Goal: Use online tool/utility: Utilize a website feature to perform a specific function

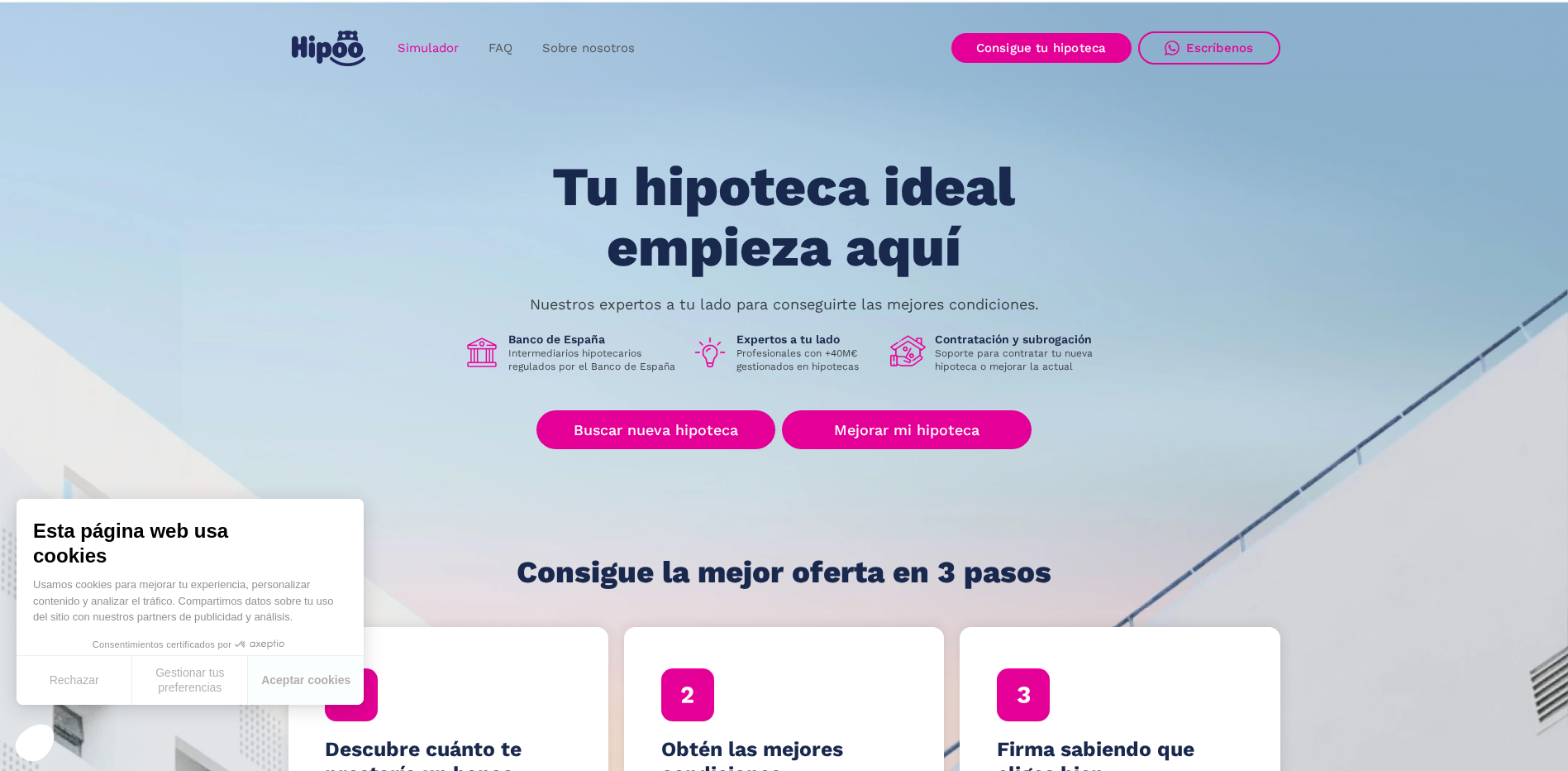
click at [425, 52] on link "Simulador" at bounding box center [428, 48] width 91 height 33
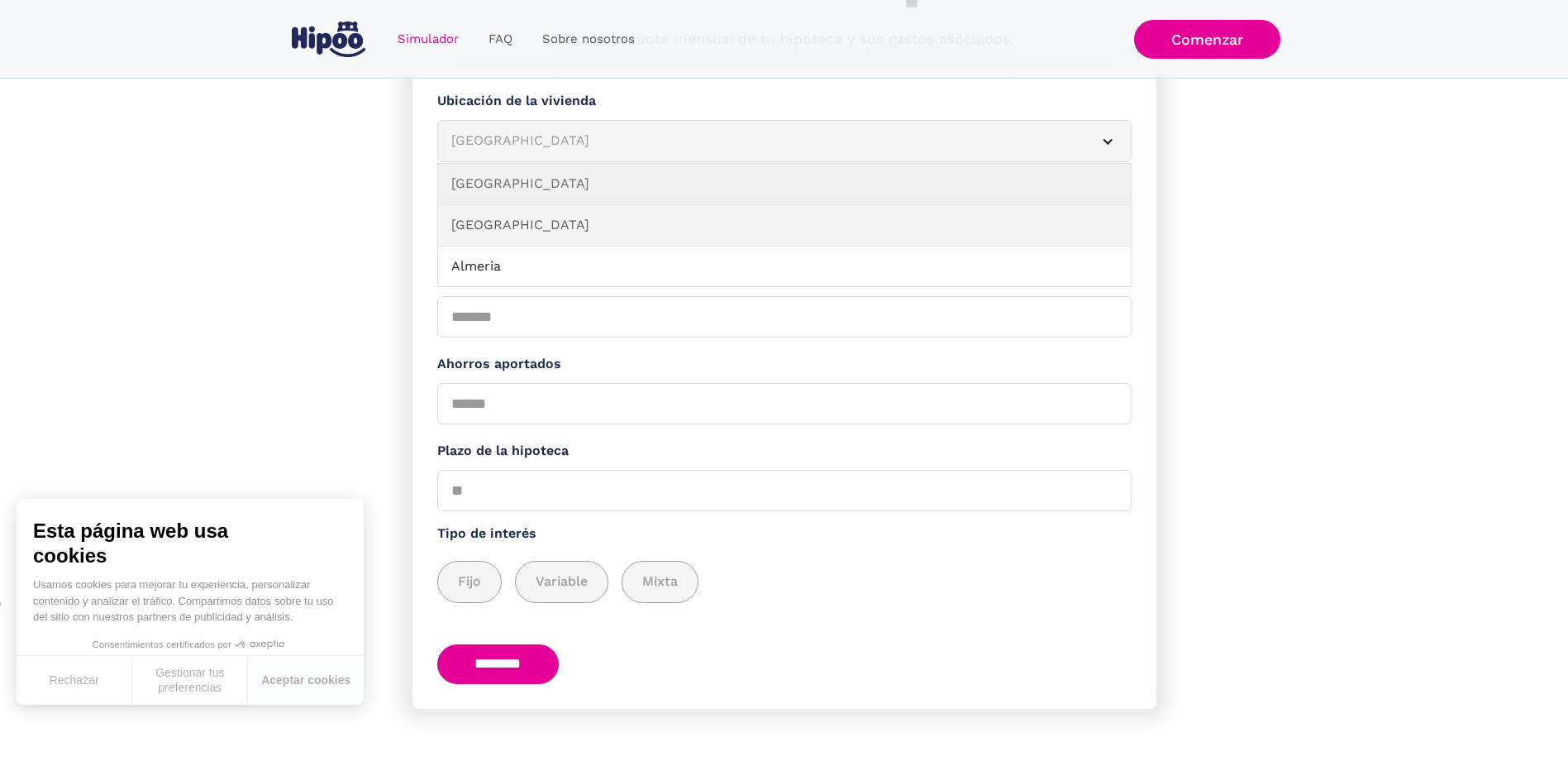
click at [518, 230] on link "Alicante" at bounding box center [784, 226] width 692 height 42
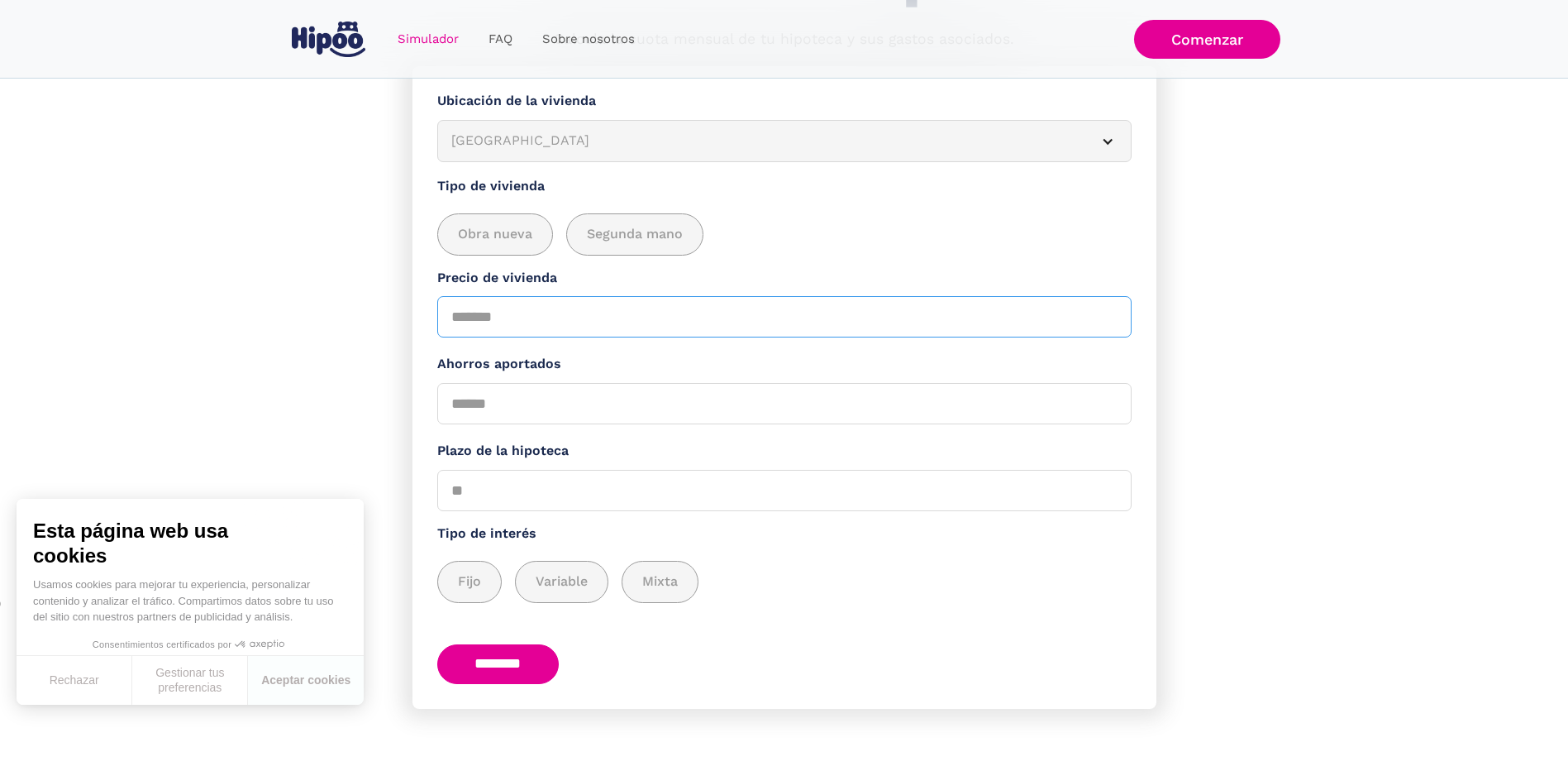
click at [518, 320] on input "Precio de vivienda" at bounding box center [784, 317] width 694 height 42
type input "******"
click at [518, 396] on input "Ahorros aportados" at bounding box center [784, 404] width 694 height 42
type input "******"
click at [575, 581] on span "Variable" at bounding box center [561, 582] width 52 height 21
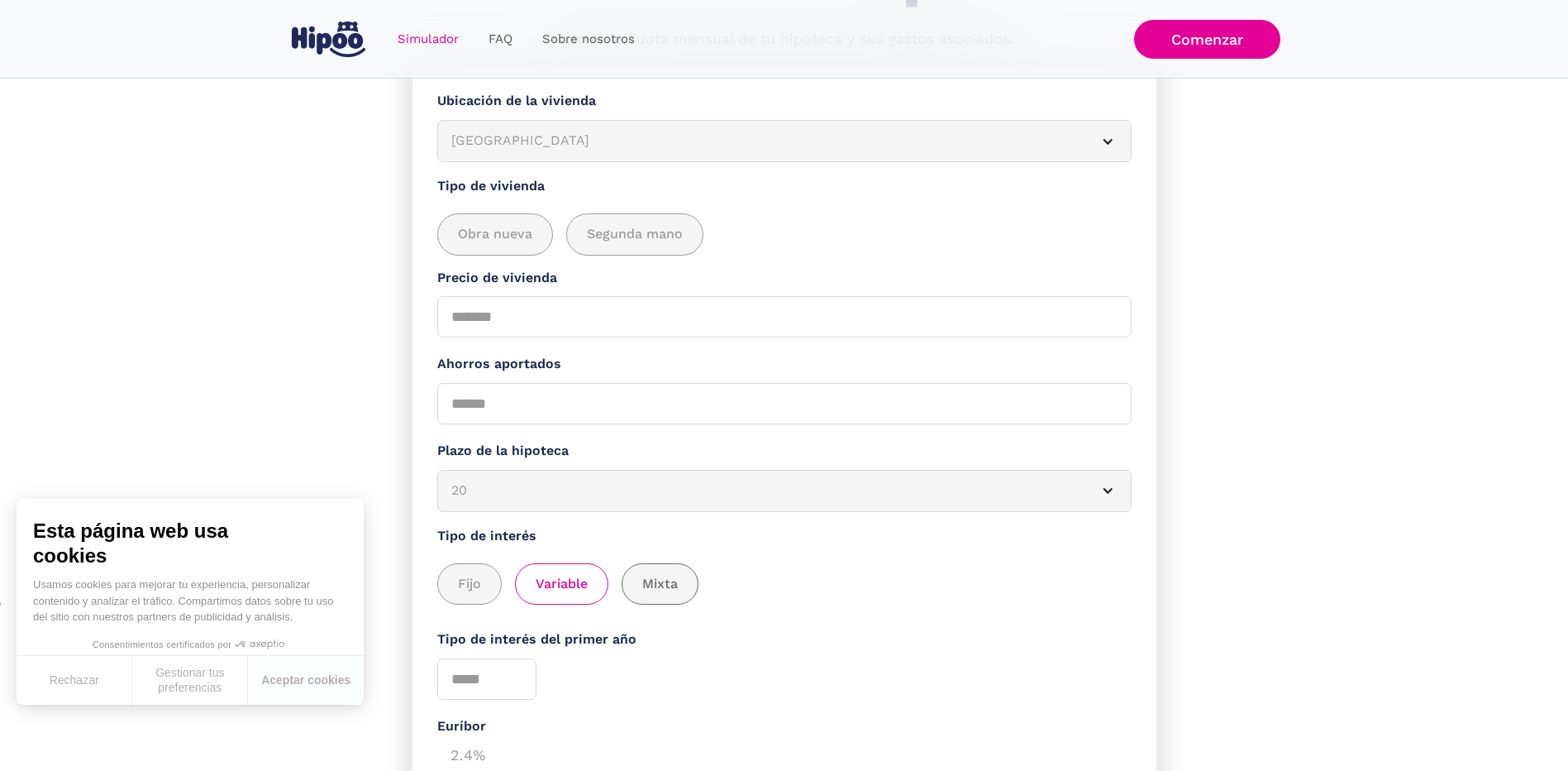
click at [645, 588] on span "Mixta" at bounding box center [660, 584] width 36 height 21
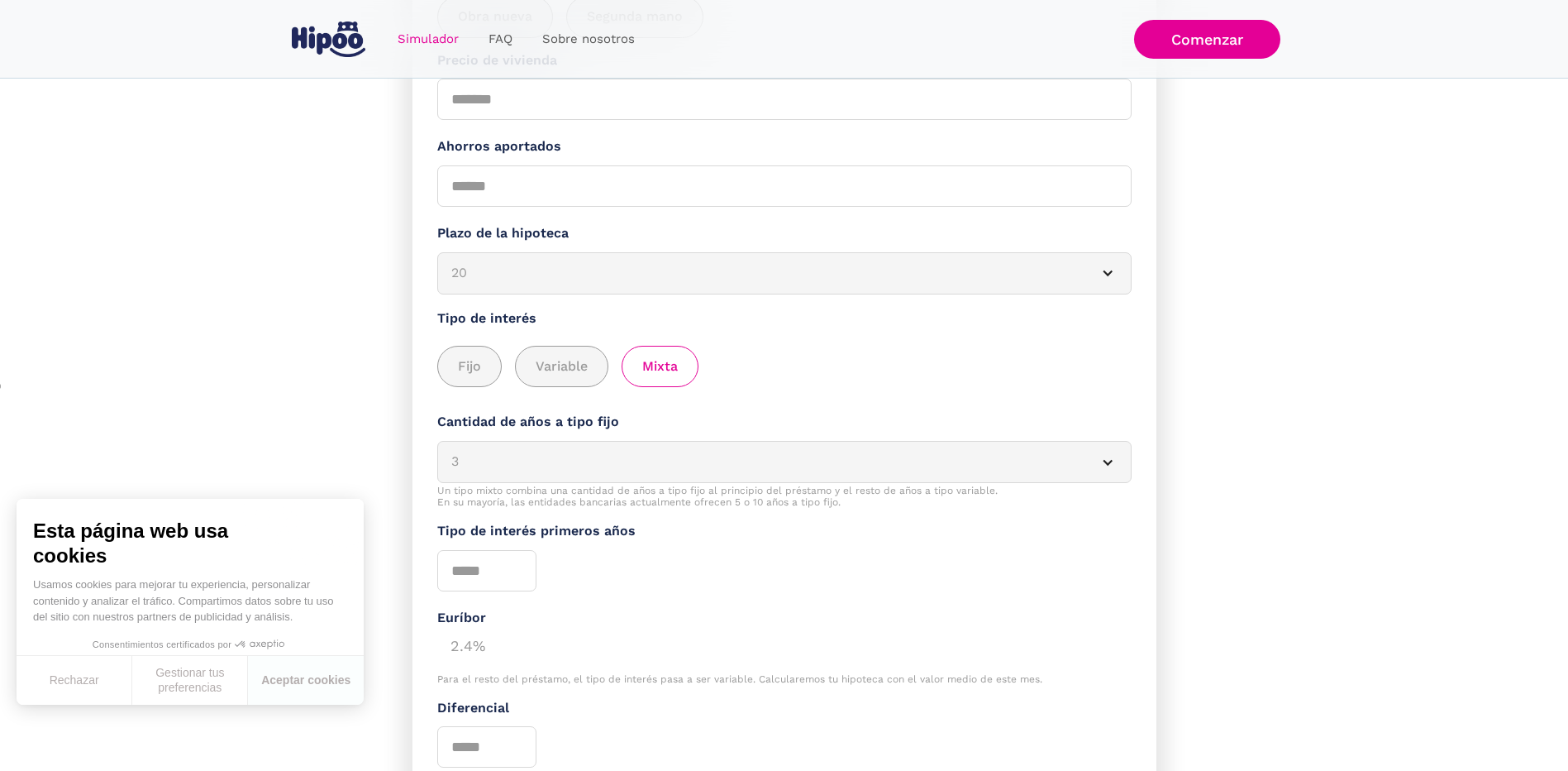
scroll to position [434, 0]
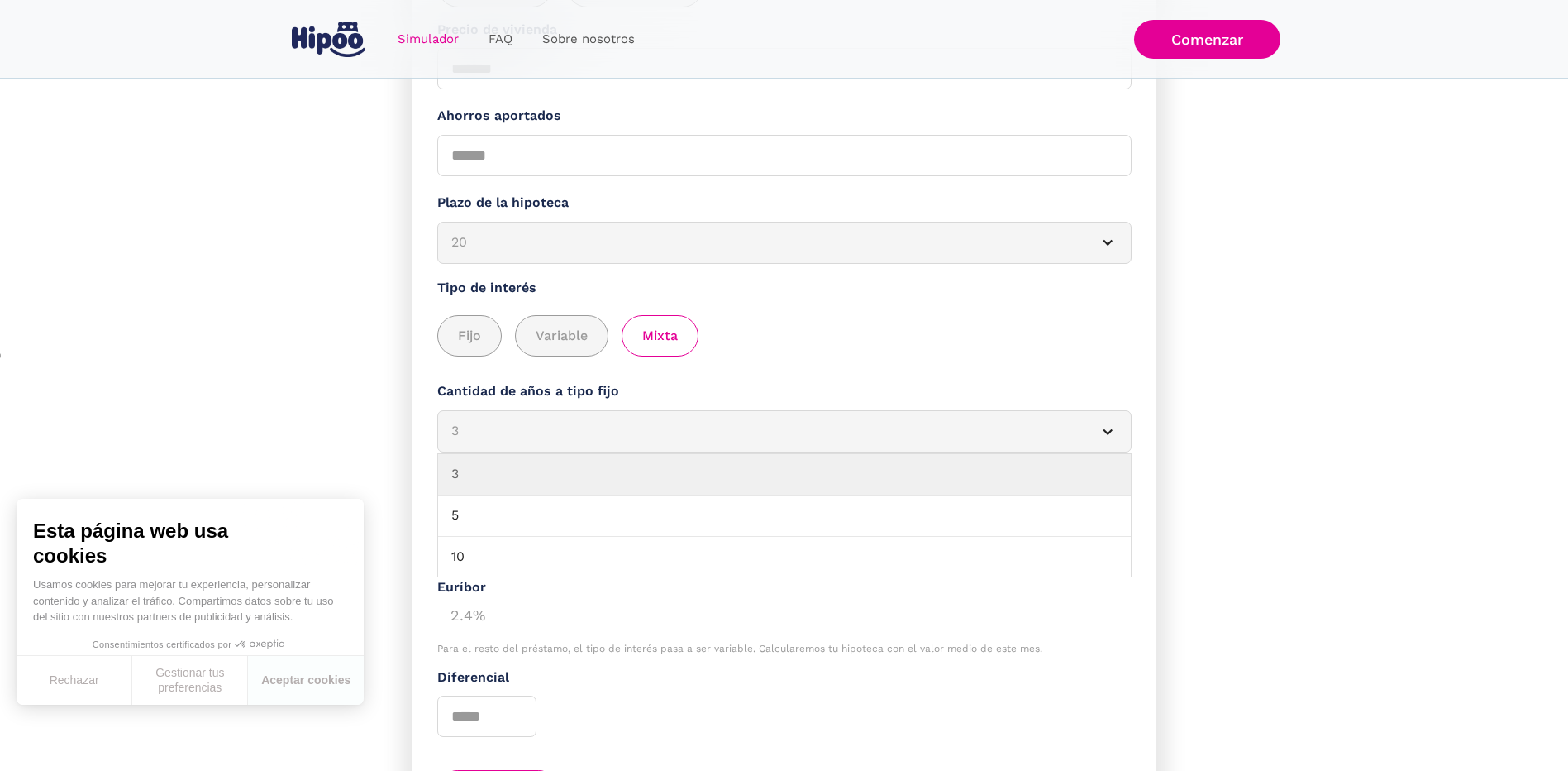
click at [623, 442] on article "3" at bounding box center [784, 431] width 694 height 43
click at [599, 511] on link "5" at bounding box center [784, 517] width 692 height 42
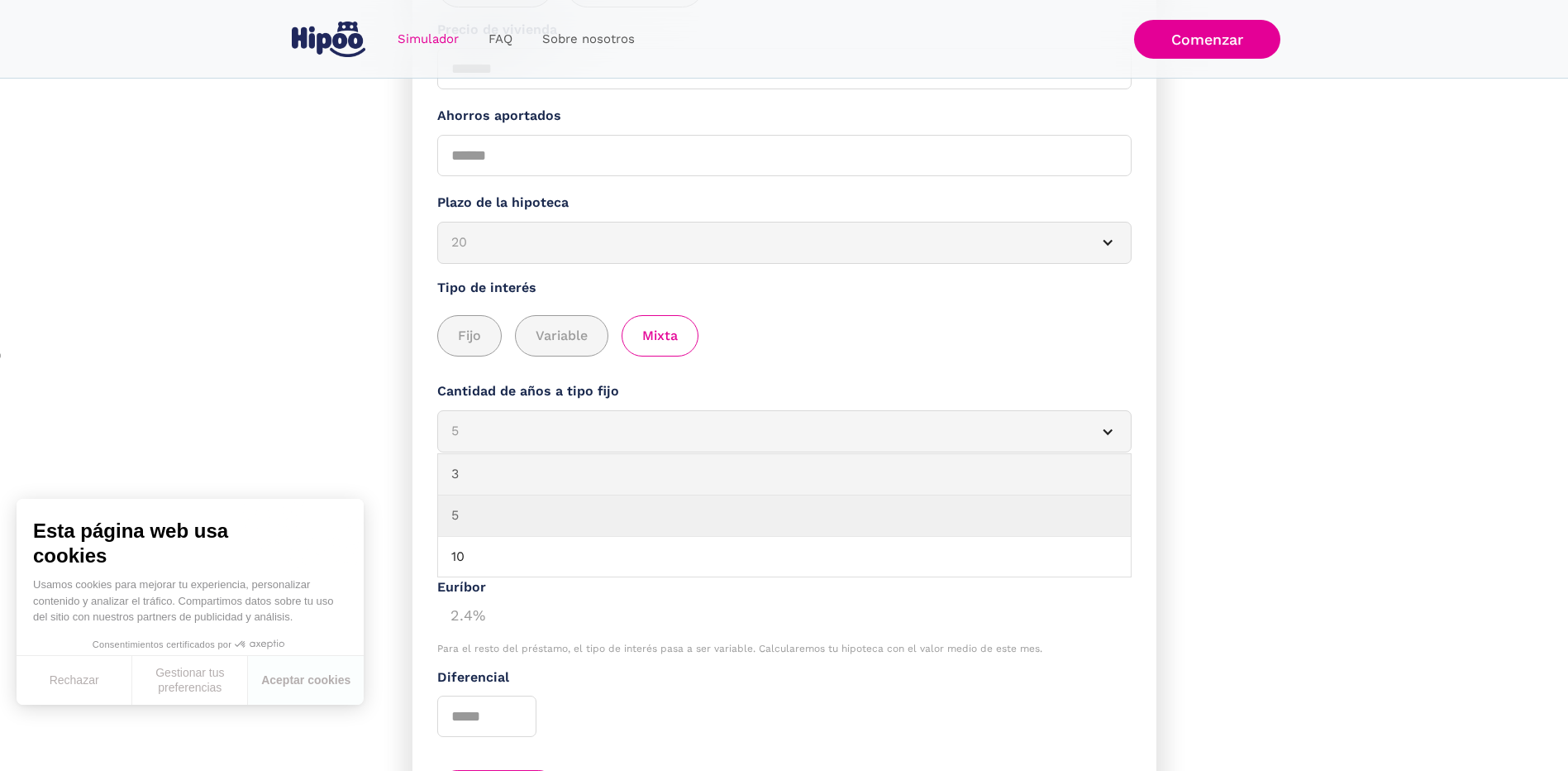
click at [644, 459] on link "3" at bounding box center [784, 475] width 692 height 42
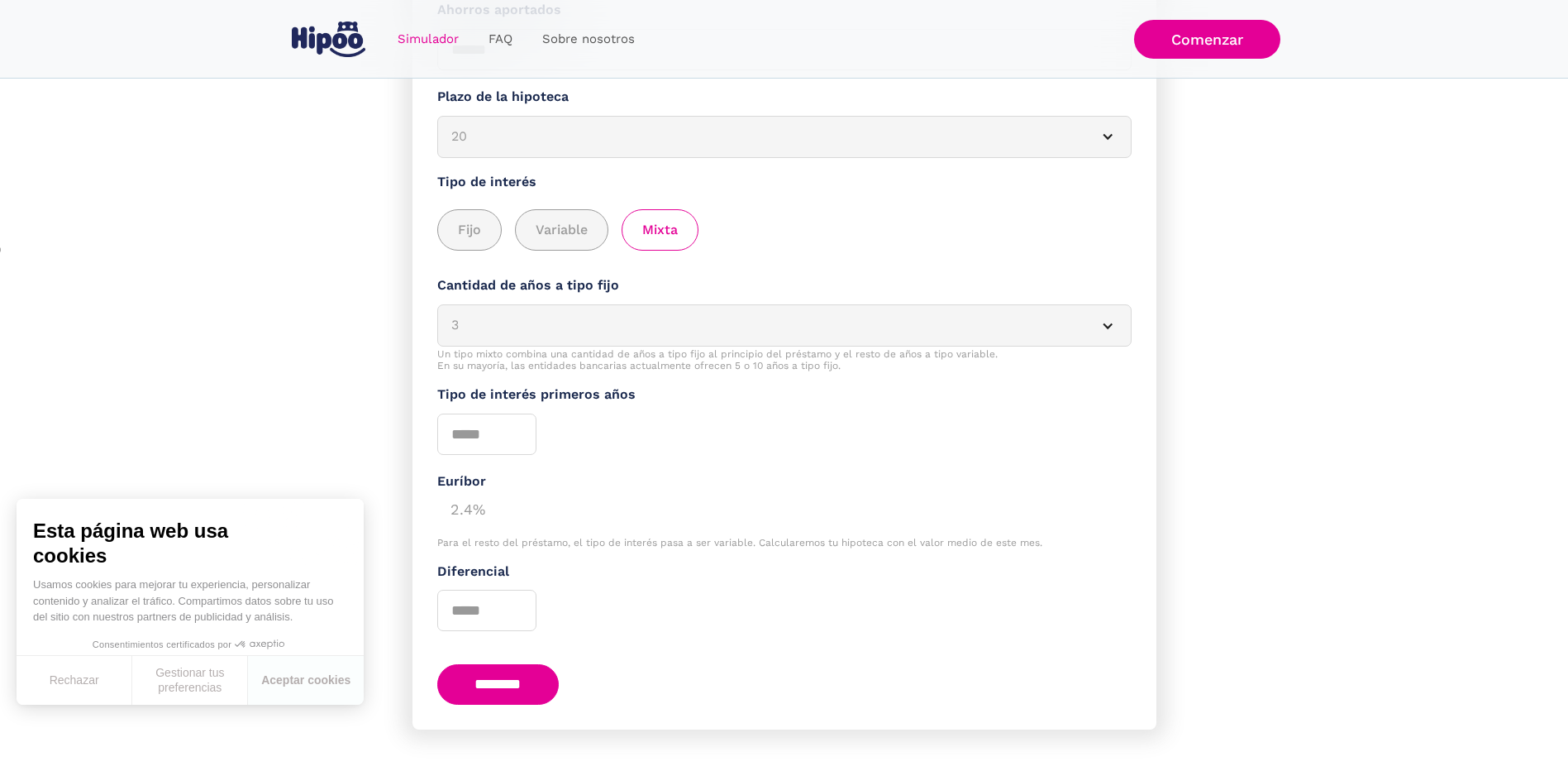
scroll to position [561, 0]
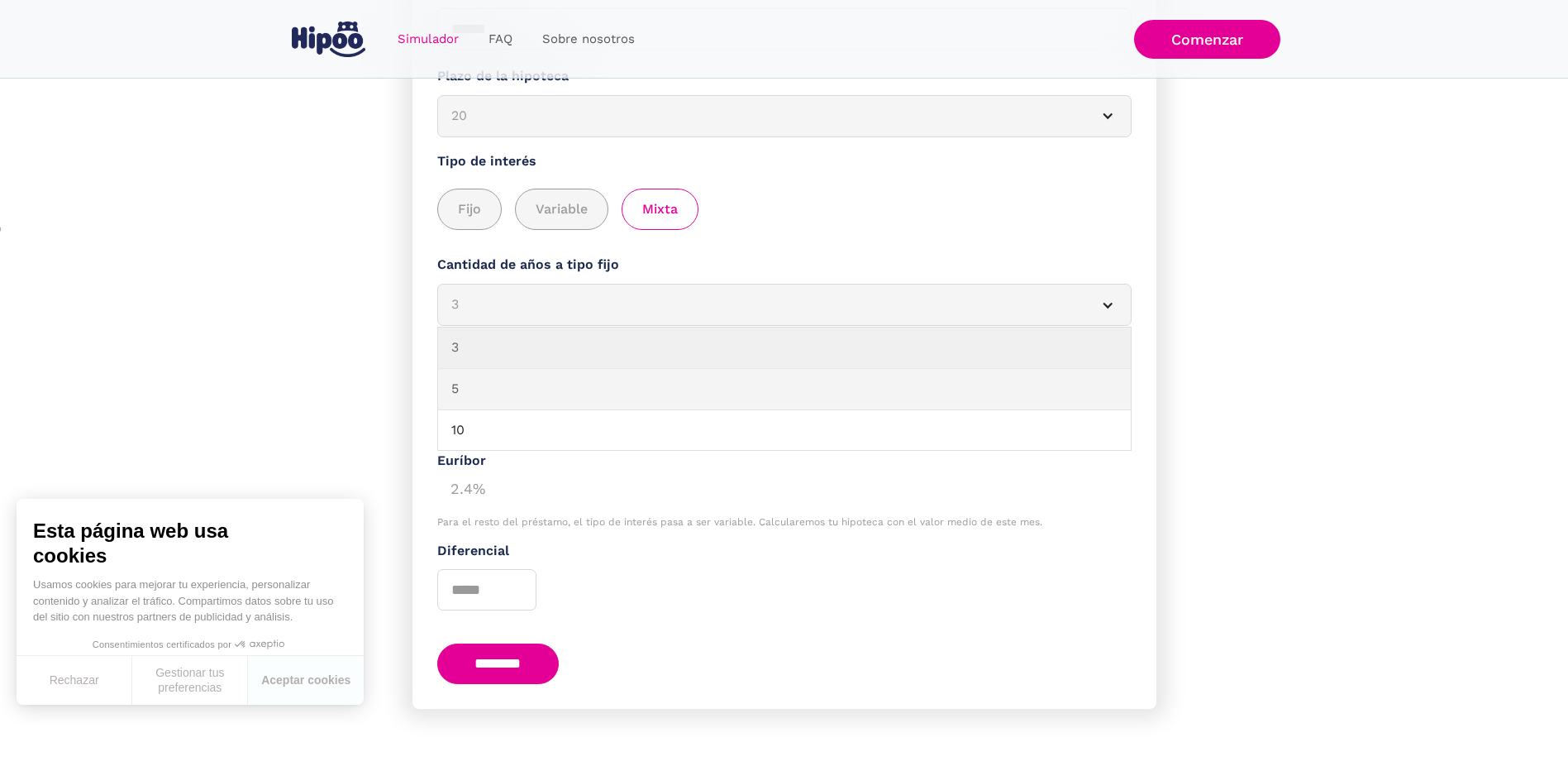
click at [637, 388] on link "5" at bounding box center [784, 390] width 692 height 42
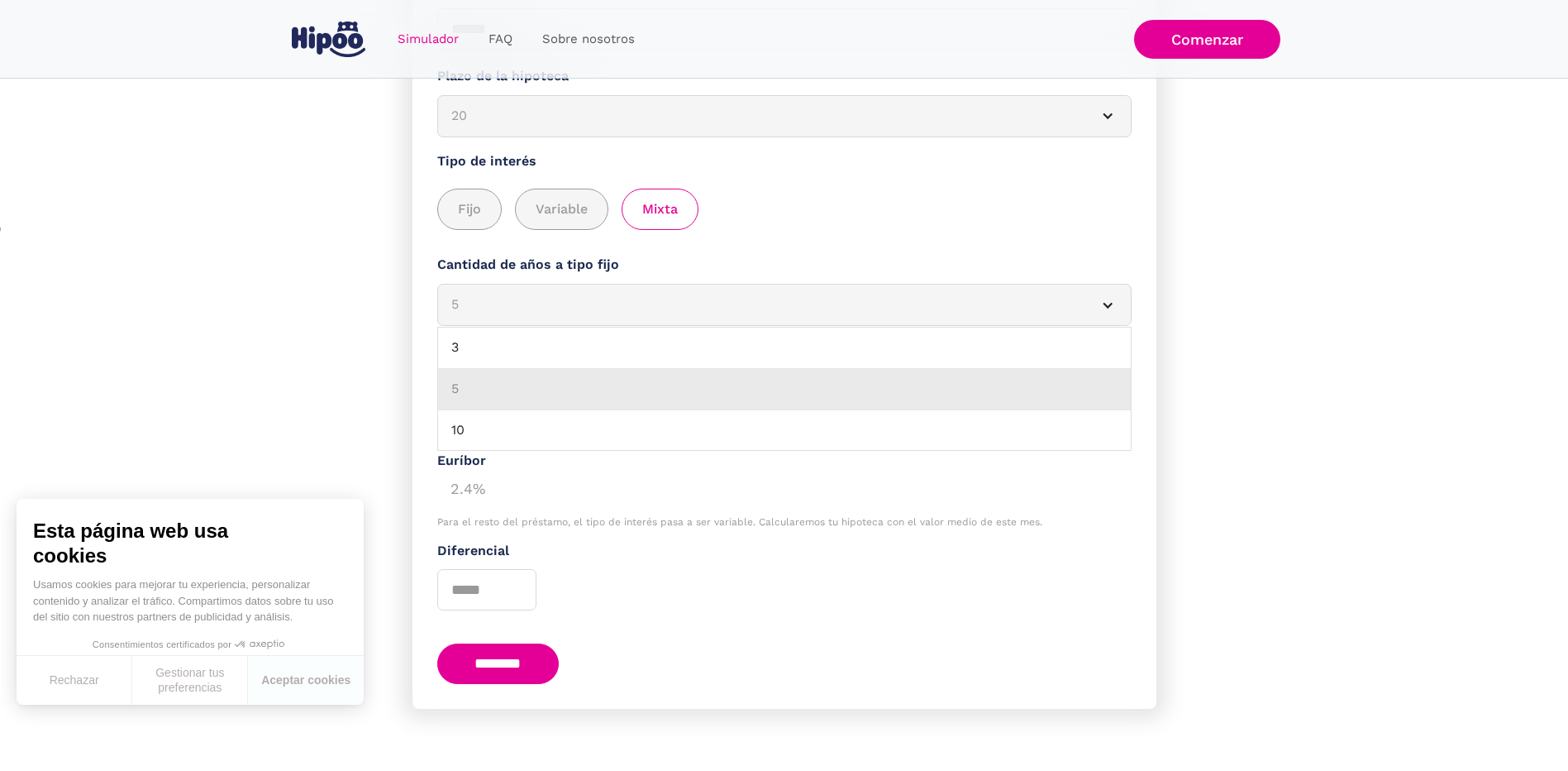
click at [584, 409] on link "5" at bounding box center [784, 390] width 692 height 42
click at [574, 421] on link "10" at bounding box center [784, 431] width 692 height 42
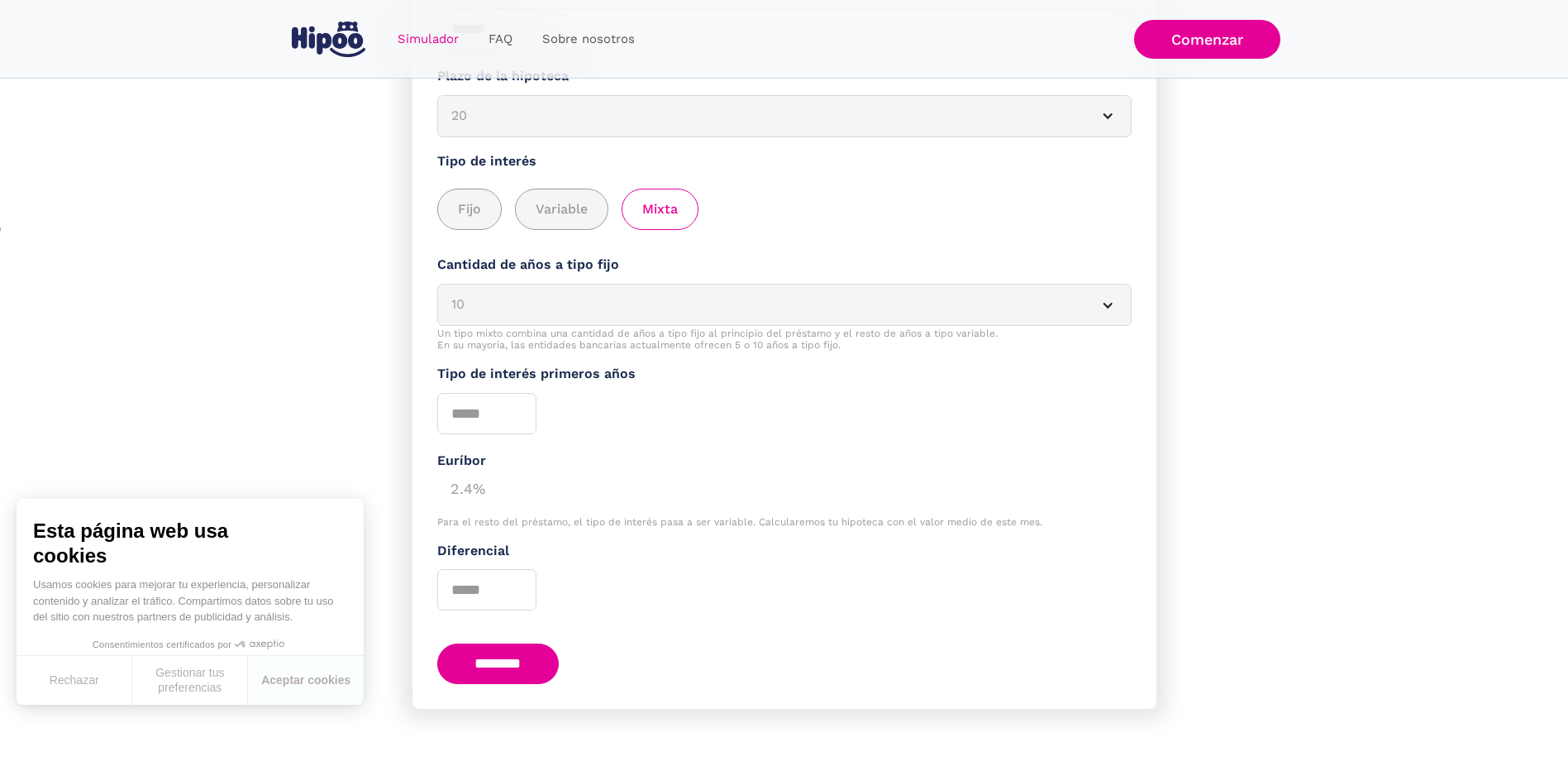
scroll to position [1, 0]
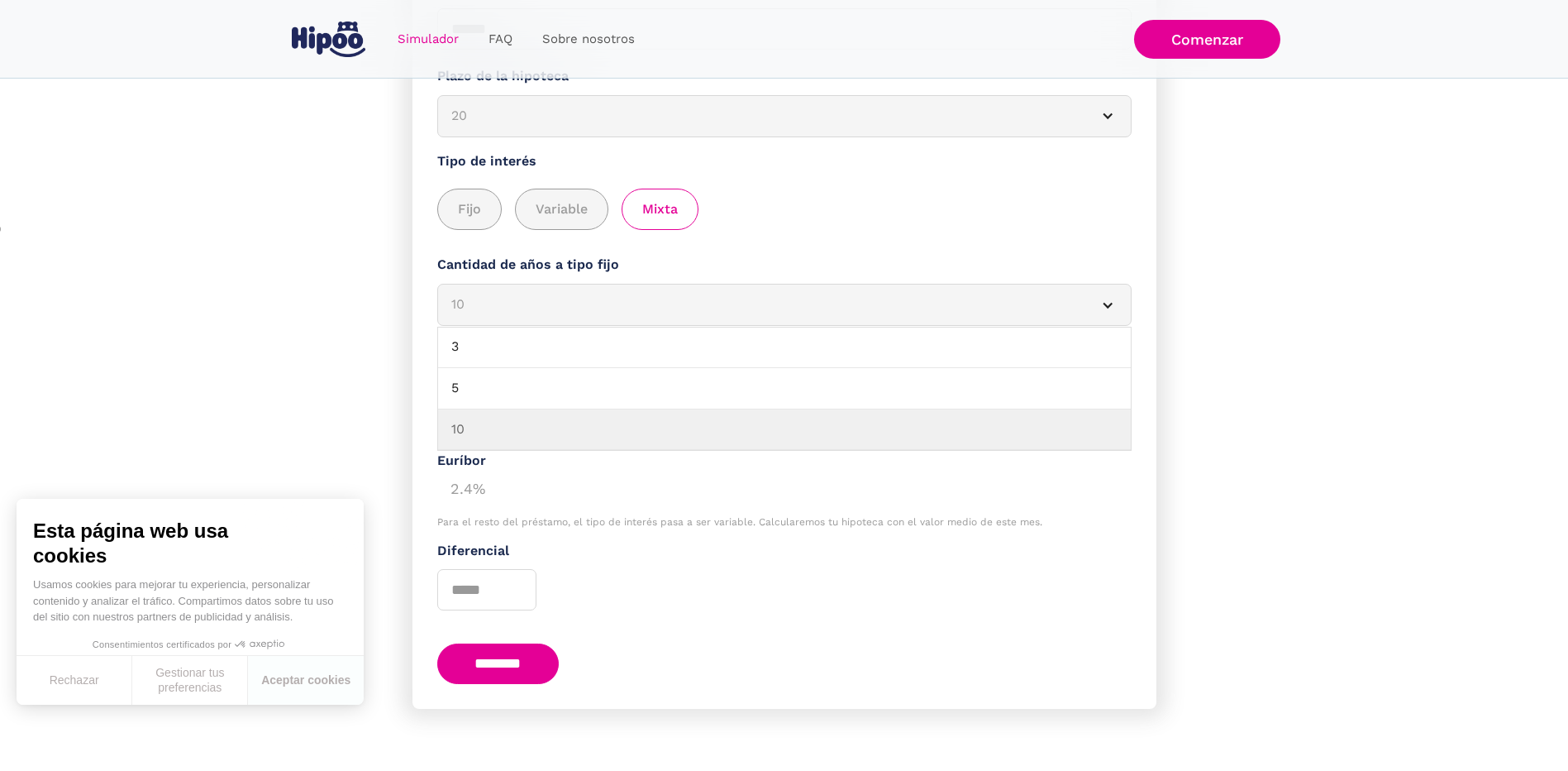
drag, startPoint x: 619, startPoint y: 320, endPoint x: 620, endPoint y: 335, distance: 15.0
click at [619, 320] on article "10" at bounding box center [784, 305] width 694 height 43
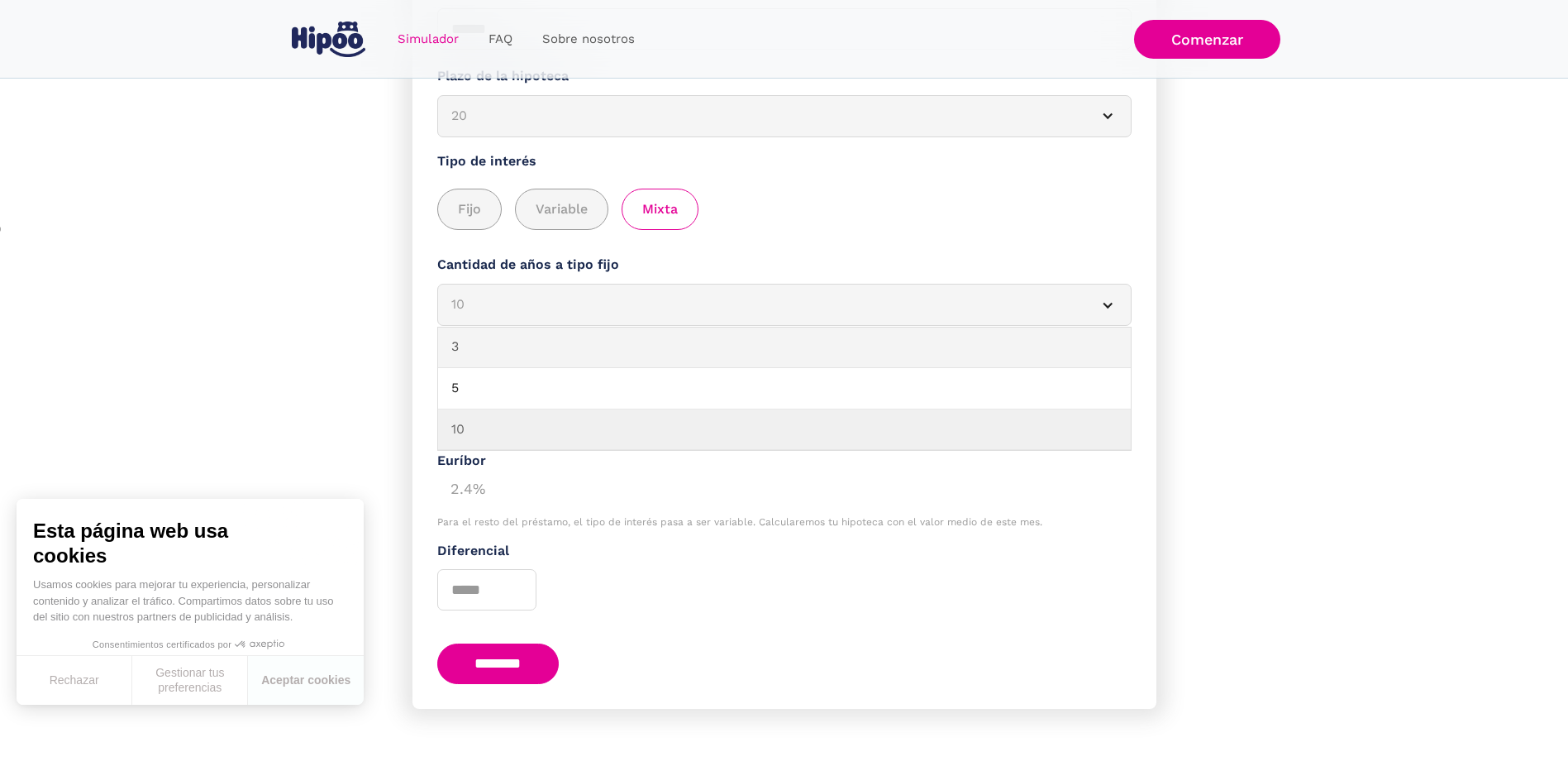
click at [611, 357] on link "3" at bounding box center [784, 347] width 692 height 42
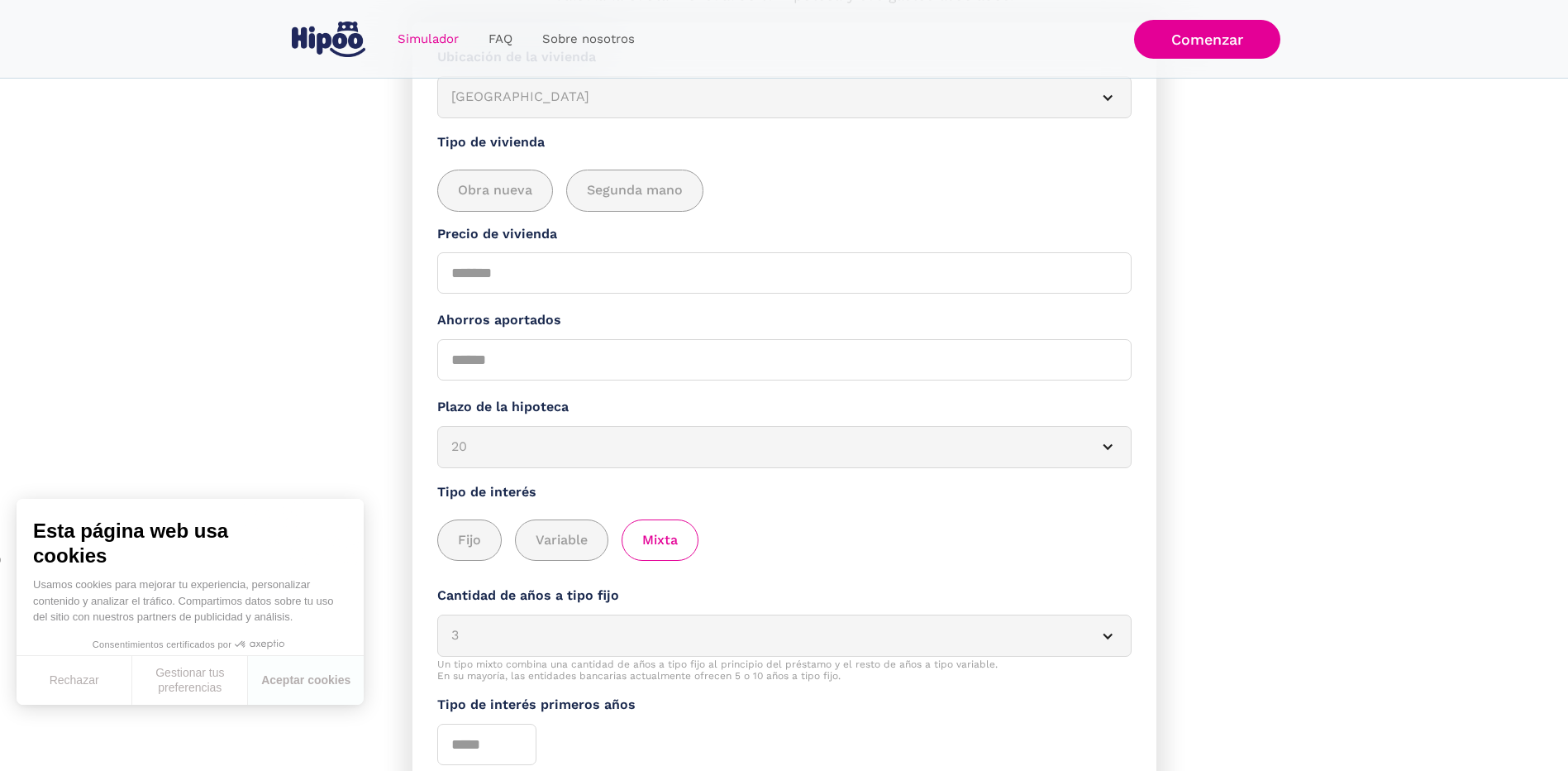
scroll to position [0, 0]
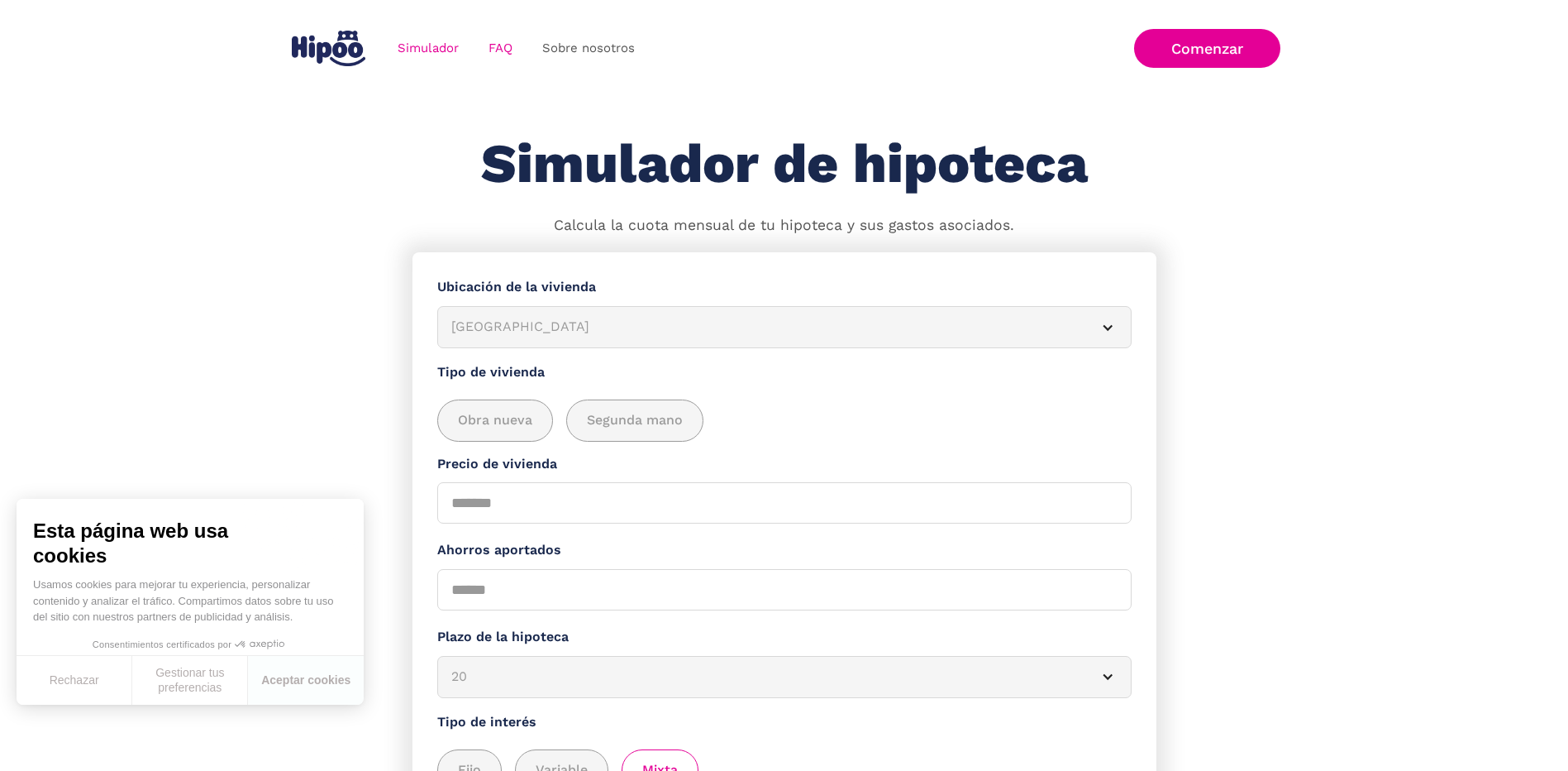
click at [501, 53] on link "FAQ" at bounding box center [500, 48] width 53 height 33
